Goal: Task Accomplishment & Management: Manage account settings

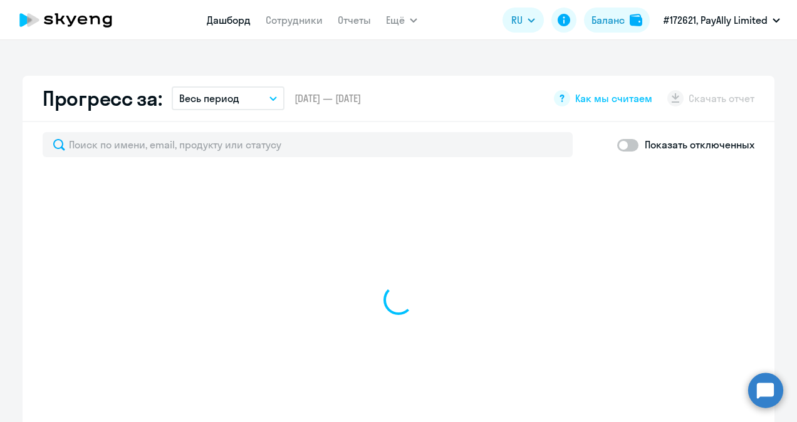
scroll to position [689, 0]
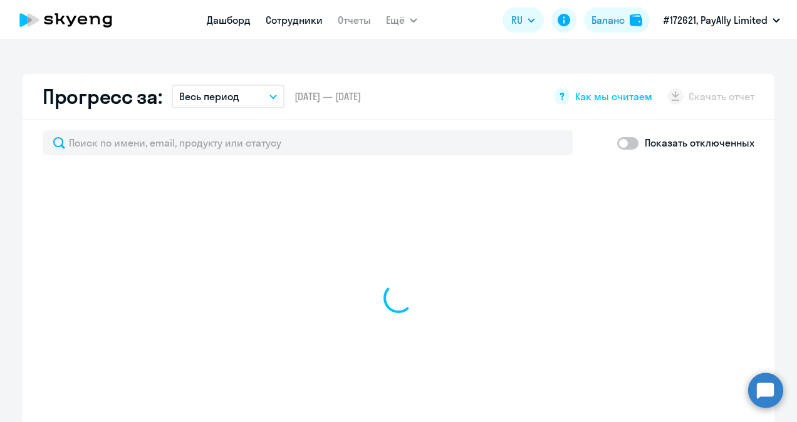
click at [291, 23] on link "Сотрудники" at bounding box center [294, 20] width 57 height 13
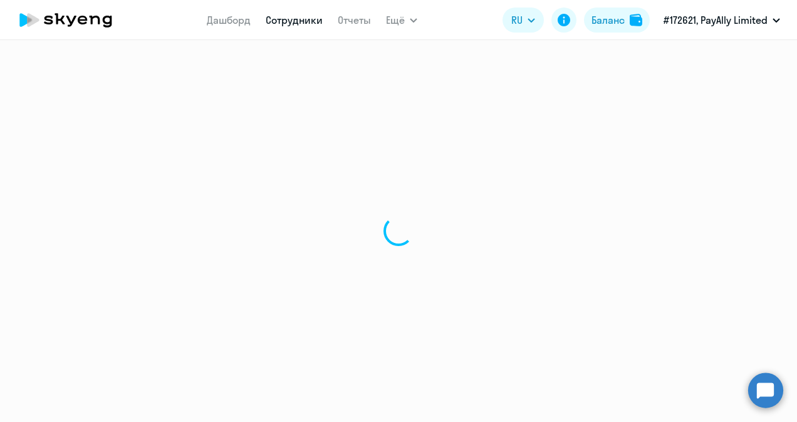
select select "30"
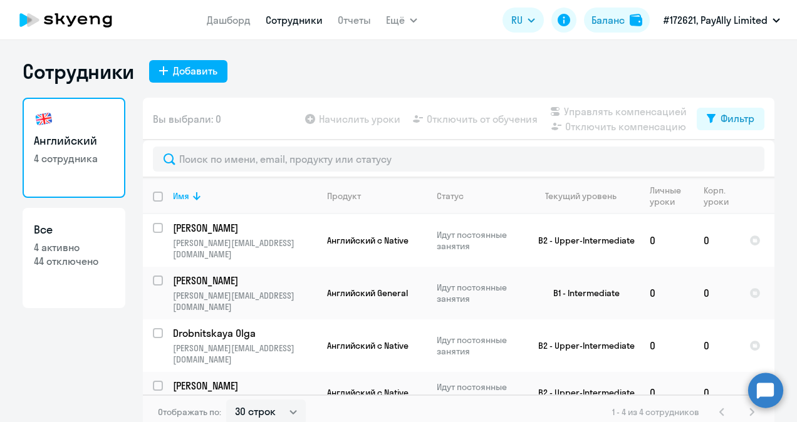
click at [102, 346] on div "Английский 4 сотрудника Все 4 активно 44 отключено" at bounding box center [74, 260] width 103 height 324
click at [346, 120] on app-table-action-button "Начислить уроки" at bounding box center [352, 118] width 98 height 15
click at [348, 119] on app-table-action-button "Начислить уроки" at bounding box center [352, 118] width 98 height 15
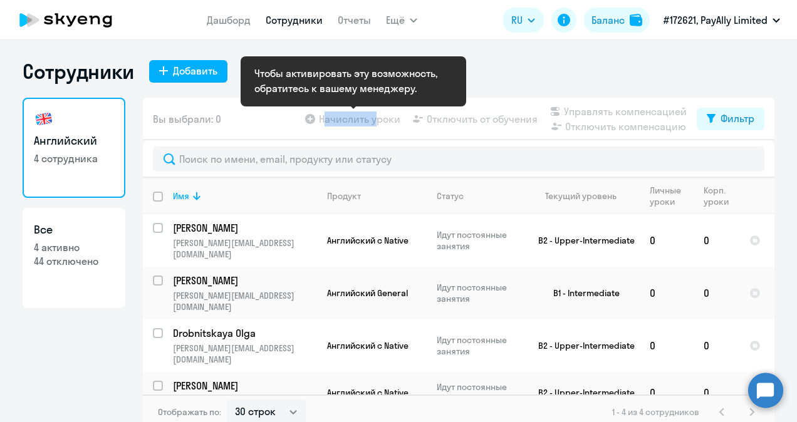
click at [348, 118] on app-table-action-button "Начислить уроки" at bounding box center [352, 118] width 98 height 15
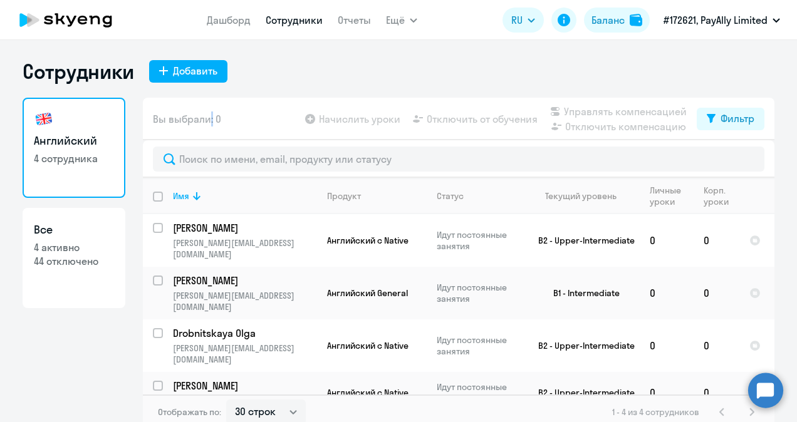
click at [208, 111] on span "Вы выбрали: 0" at bounding box center [187, 118] width 68 height 15
drag, startPoint x: 210, startPoint y: 111, endPoint x: 497, endPoint y: 118, distance: 287.6
click at [495, 117] on app-table-action-button "Отключить от обучения" at bounding box center [473, 118] width 127 height 15
click at [537, 125] on app-table-action-button "Отключить от обучения" at bounding box center [473, 118] width 127 height 15
